Goal: Information Seeking & Learning: Learn about a topic

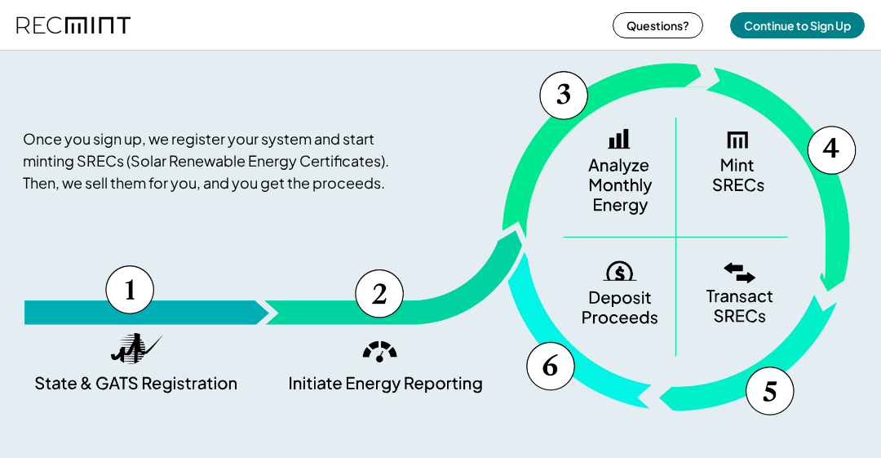
scroll to position [1178, 0]
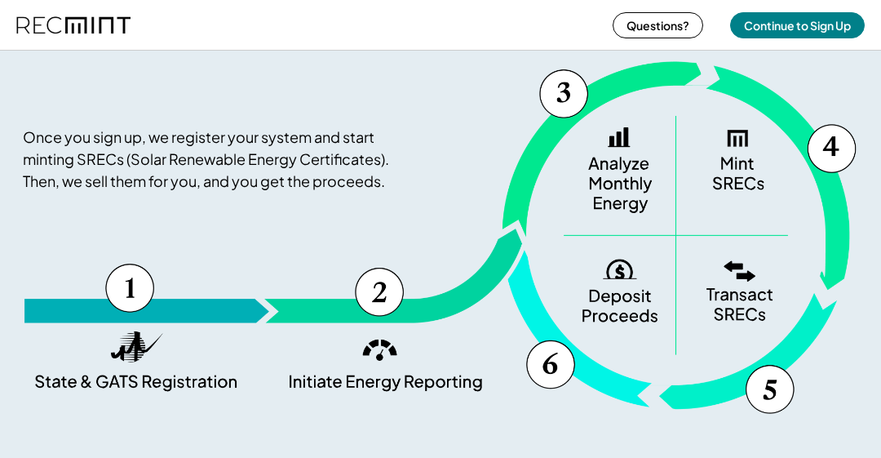
click at [627, 172] on div "Once you sign up, we register your system and start minting SRECs (Solar Renewa…" at bounding box center [441, 237] width 836 height 354
click at [623, 131] on div "Once you sign up, we register your system and start minting SRECs (Solar Renewa…" at bounding box center [441, 237] width 836 height 354
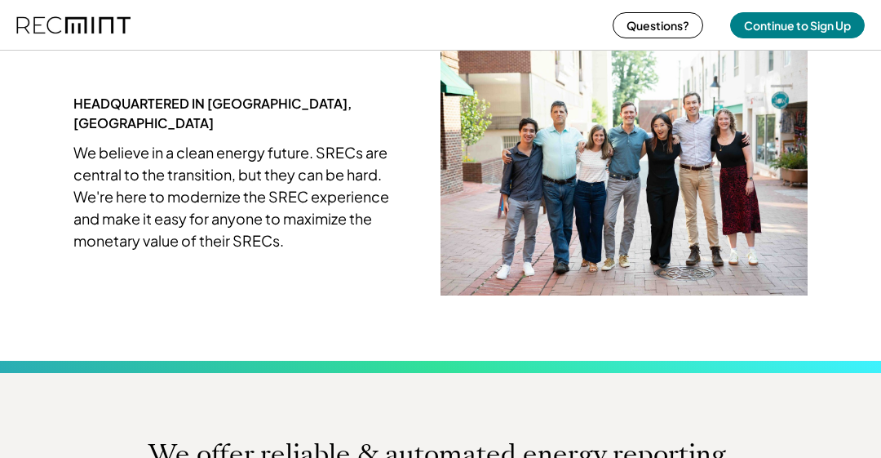
scroll to position [4184, 0]
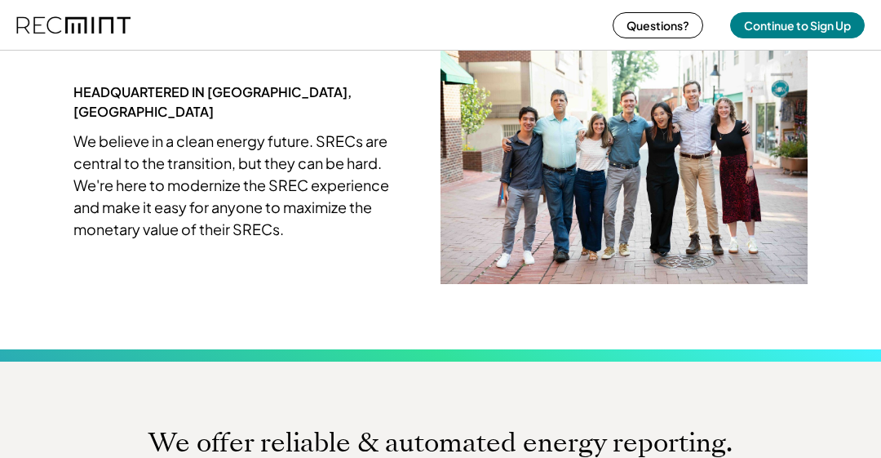
click at [700, 183] on img at bounding box center [624, 161] width 367 height 245
click at [714, 166] on img at bounding box center [624, 161] width 367 height 245
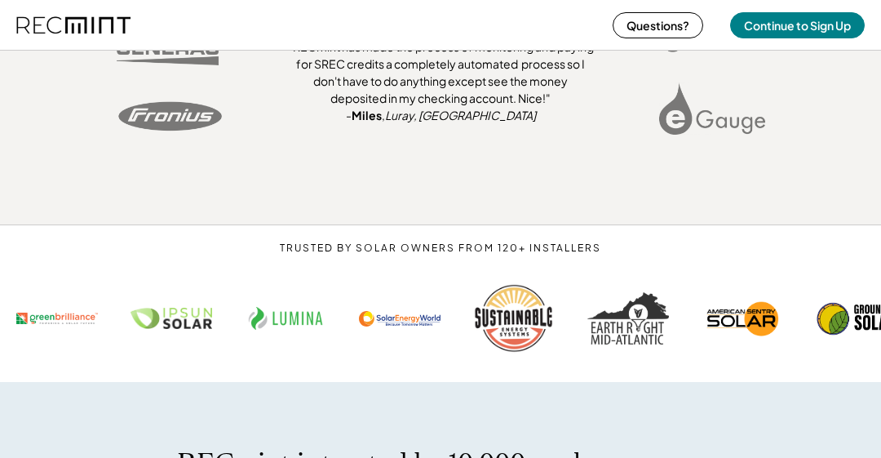
scroll to position [4780, 0]
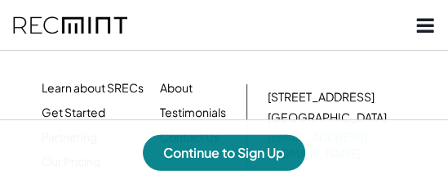
scroll to position [1787, 0]
